Goal: Task Accomplishment & Management: Use online tool/utility

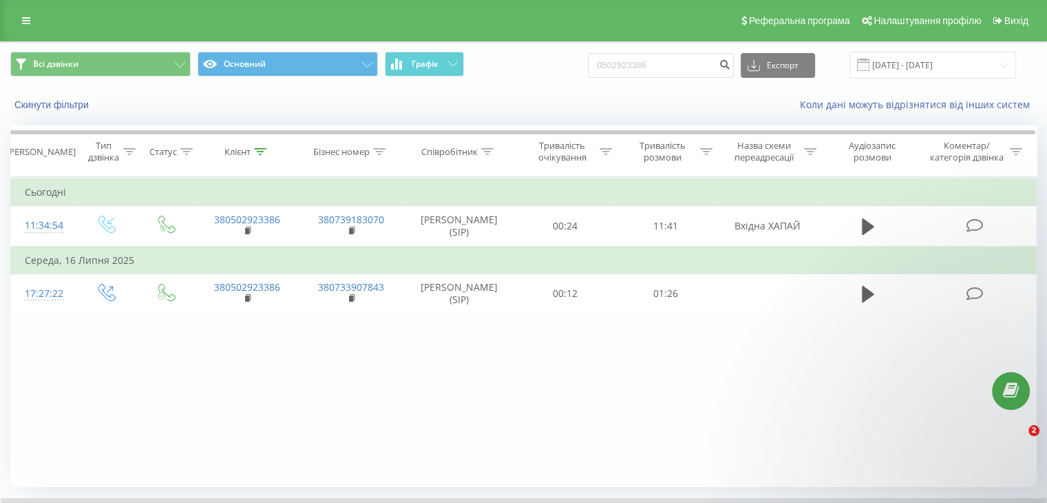
click at [362, 87] on div "Всі дзвінки Основний Графік 0502923386 Експорт .csv .xls .xlsx [DATE] - [DATE]" at bounding box center [524, 65] width 1046 height 46
drag, startPoint x: 625, startPoint y: 63, endPoint x: 596, endPoint y: 67, distance: 29.8
click at [598, 66] on div "Всі дзвінки Основний Графік 380962938335 Експорт .csv .xls .xlsx [DATE] - [DATE]" at bounding box center [523, 65] width 1027 height 27
type input "0962938335"
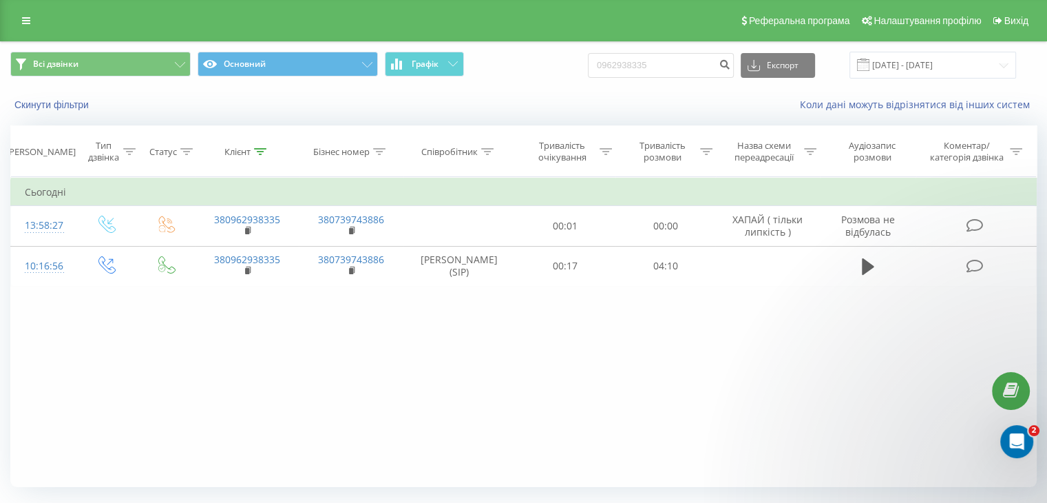
click at [163, 382] on div "Фільтрувати за умовою Дорівнює Введіть значення Скасувати OK Фільтрувати за умо…" at bounding box center [523, 332] width 1027 height 310
drag, startPoint x: 682, startPoint y: 63, endPoint x: 485, endPoint y: 78, distance: 197.5
click at [486, 77] on div "Всі дзвінки Основний Графік 0962938335 Експорт .csv .xls .xlsx [DATE] - [DATE]" at bounding box center [523, 65] width 1027 height 27
paste input "773517777"
type input "0773517777"
